Goal: Contribute content: Add original content to the website for others to see

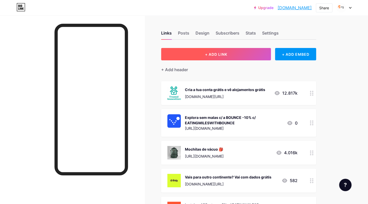
click at [225, 50] on button "+ ADD LINK" at bounding box center [216, 54] width 110 height 12
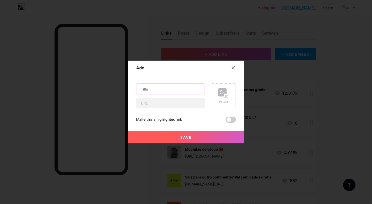
click at [151, 93] on input "text" at bounding box center [170, 89] width 68 height 10
paste input "Para conseguirmos compreender melhor o que se passou e ajudá-la de forma eficaz…"
type input "Para conseguirmos compreender melhor o que se passou e ajudá-la de forma eficaz…"
paste input "[DOMAIN_NAME][URL]"
click at [139, 90] on input "[DOMAIN_NAME][URL]" at bounding box center [170, 89] width 68 height 10
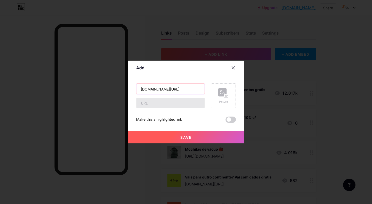
type input "[DOMAIN_NAME][URL]"
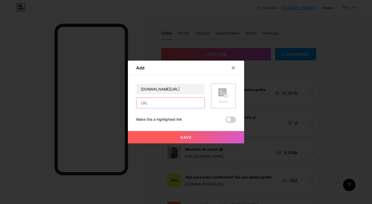
drag, startPoint x: 176, startPoint y: 100, endPoint x: 179, endPoint y: 101, distance: 2.6
click at [176, 100] on input "text" at bounding box center [170, 103] width 68 height 10
click at [226, 95] on rect at bounding box center [226, 96] width 4 height 3
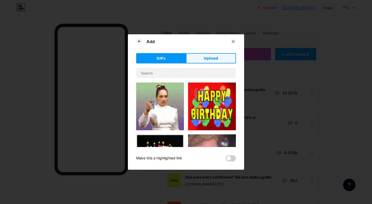
click at [202, 64] on div "GIFs Upload Content YouTube Play YouTube video without leaving your page. ADD V…" at bounding box center [186, 107] width 100 height 108
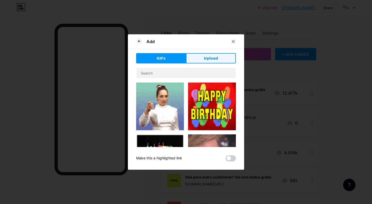
click at [201, 61] on button "Upload" at bounding box center [211, 58] width 50 height 10
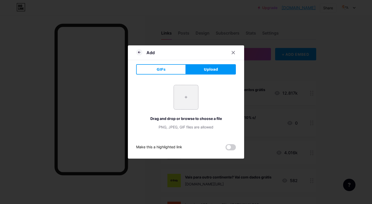
click at [174, 94] on input "file" at bounding box center [186, 97] width 24 height 24
type input "C:\fakepath\Skyscanner-Logo.png"
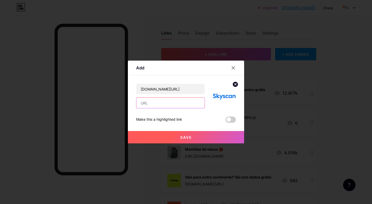
click at [152, 104] on input "text" at bounding box center [170, 103] width 68 height 10
click at [219, 98] on img at bounding box center [223, 96] width 25 height 25
click at [233, 82] on circle at bounding box center [235, 85] width 6 height 6
click at [228, 94] on icon at bounding box center [223, 93] width 10 height 10
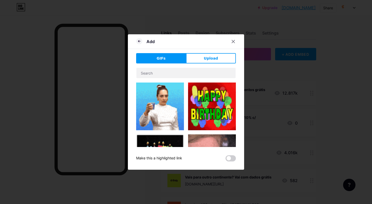
click at [209, 52] on div "Add GIFs Upload Content YouTube Play YouTube video without leaving your page. A…" at bounding box center [186, 102] width 116 height 136
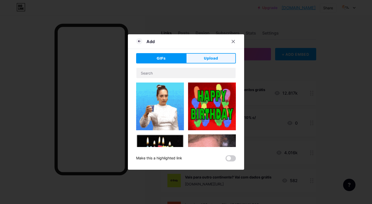
click at [209, 57] on span "Upload" at bounding box center [211, 58] width 14 height 5
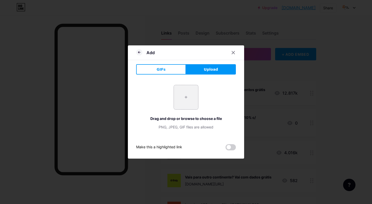
click at [191, 102] on input "file" at bounding box center [186, 97] width 24 height 24
type input "C:\fakepath\0ec567cf519e0103e54b114559943588_square_logo.png"
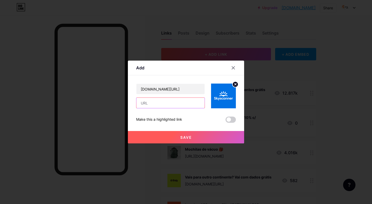
click at [159, 105] on input "text" at bounding box center [170, 103] width 68 height 10
type input "O"
type input "Viagens mais baratas aqui!"
click at [204, 134] on button "Save" at bounding box center [186, 137] width 116 height 12
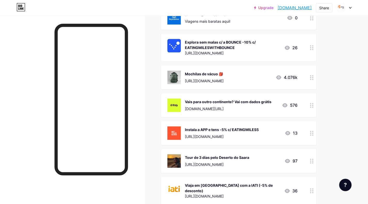
scroll to position [52, 0]
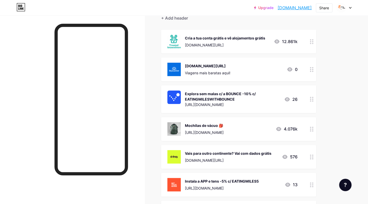
click at [260, 67] on div "[DOMAIN_NAME][URL] Viagens mais baratas aqui! 0" at bounding box center [232, 69] width 130 height 13
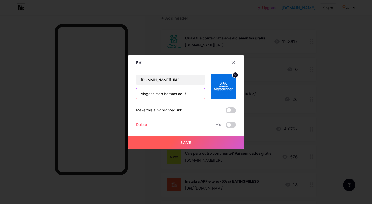
click at [183, 96] on input "Viagens mais baratas aqui!" at bounding box center [170, 94] width 68 height 10
drag, startPoint x: 188, startPoint y: 95, endPoint x: 105, endPoint y: 89, distance: 83.1
click at [105, 89] on div "Edit Content YouTube Play YouTube video without leaving your page. ADD Vimeo Pl…" at bounding box center [186, 102] width 372 height 204
drag, startPoint x: 198, startPoint y: 80, endPoint x: 72, endPoint y: 75, distance: 125.8
click at [72, 75] on div "Edit Content YouTube Play YouTube video without leaving your page. ADD Vimeo Pl…" at bounding box center [186, 102] width 372 height 204
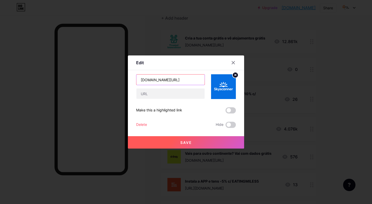
paste input "Viagens mais baratas aqui!"
type input "Viagens mais baratas aqui!"
click at [161, 96] on input "text" at bounding box center [170, 94] width 68 height 10
paste input "[DOMAIN_NAME][URL]"
click at [141, 93] on input "[DOMAIN_NAME][URL]" at bounding box center [170, 94] width 68 height 10
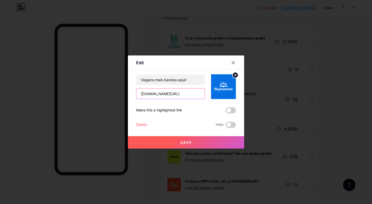
type input "[DOMAIN_NAME][URL]"
click at [188, 137] on button "Save" at bounding box center [186, 142] width 116 height 12
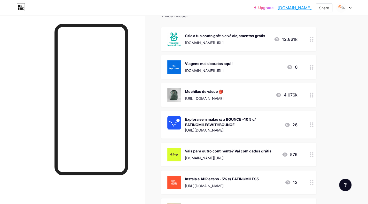
scroll to position [0, 0]
